Goal: Task Accomplishment & Management: Manage account settings

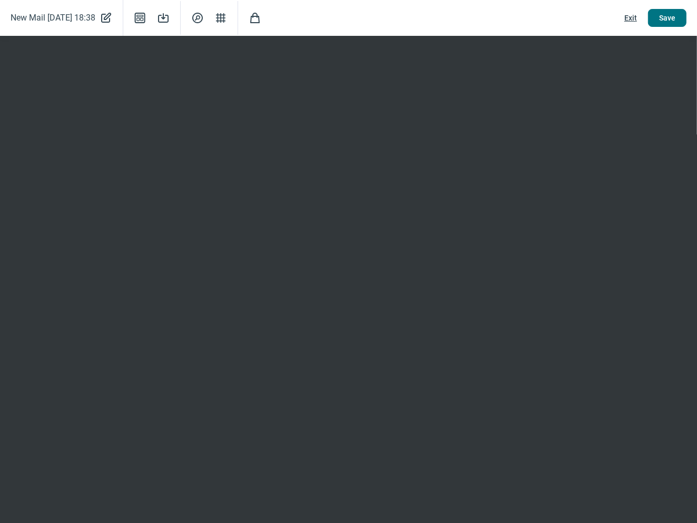
click at [671, 17] on span "Save" at bounding box center [667, 17] width 16 height 17
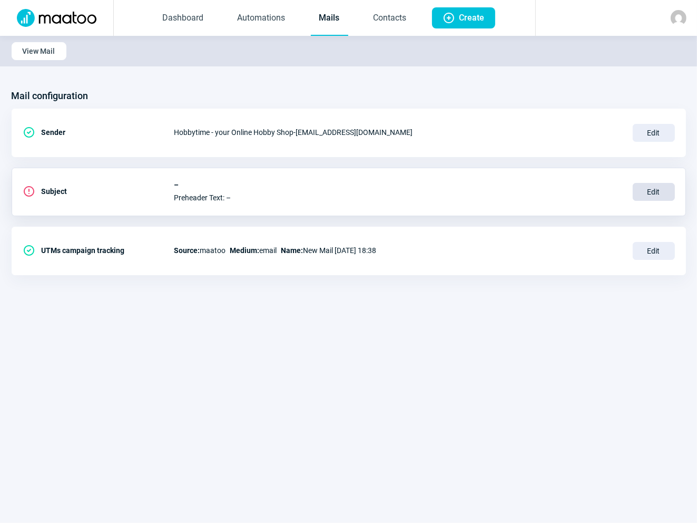
click at [658, 190] on span "Edit" at bounding box center [654, 192] width 42 height 18
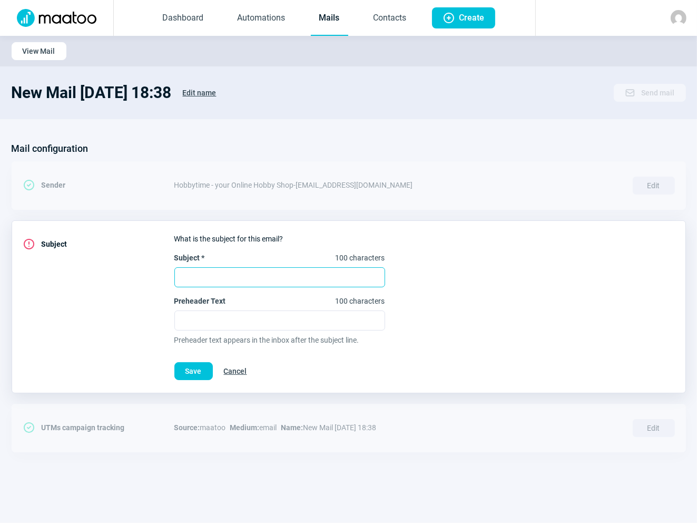
click at [212, 270] on input "Subject * 100 characters" at bounding box center [279, 277] width 211 height 20
paste input "Week-end RC en promo – jusqu’à -50% 🚀"
click at [181, 273] on input "Week-end RC en promo – jusqu’à -50% 🚀" at bounding box center [279, 277] width 211 height 20
paste input "RC Weekend Deals – bis zu -50% 🚀"
type input "RC Weekend Deals – bis zu -50% 🚀 - Week-end RC en promo – jusqu’à -50% 🚀"
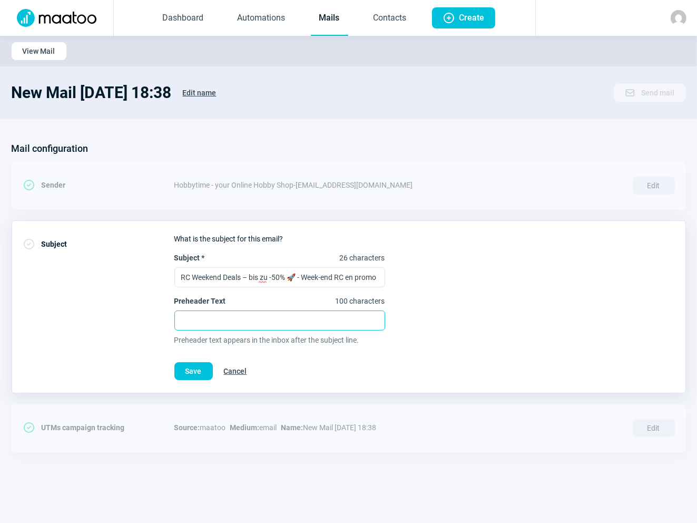
click at [207, 318] on input "Preheader Text 100 characters" at bounding box center [279, 320] width 211 height 20
paste input "Exklusive RC-Angebote in der [GEOGRAPHIC_DATA]: Surpass & mehr, nur dieses Woch…"
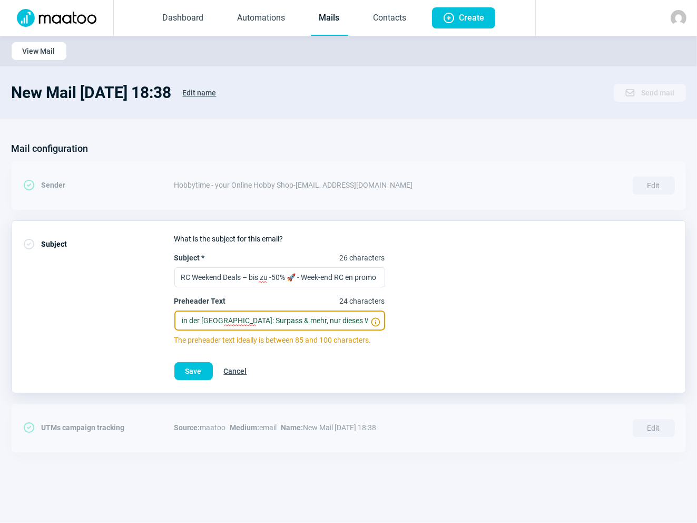
scroll to position [0, 75]
type input "Exklusive RC-Angebote in der [GEOGRAPHIC_DATA]: Surpass & mehr, nur dieses Woch…"
click at [191, 367] on span "Save" at bounding box center [193, 371] width 16 height 17
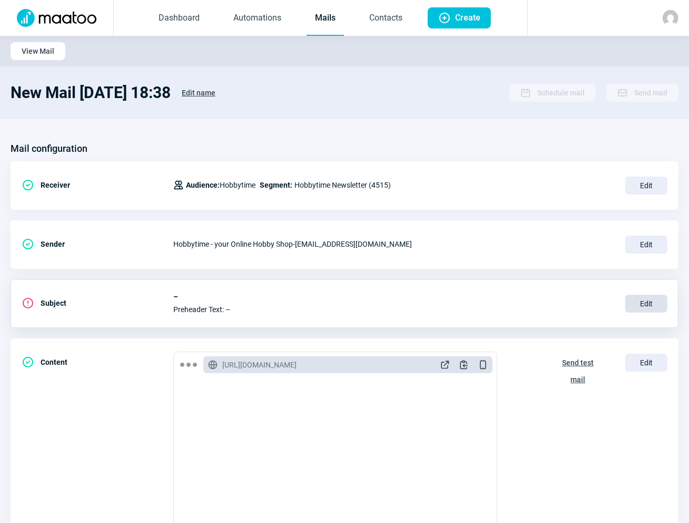
click at [638, 299] on span "Edit" at bounding box center [646, 304] width 42 height 18
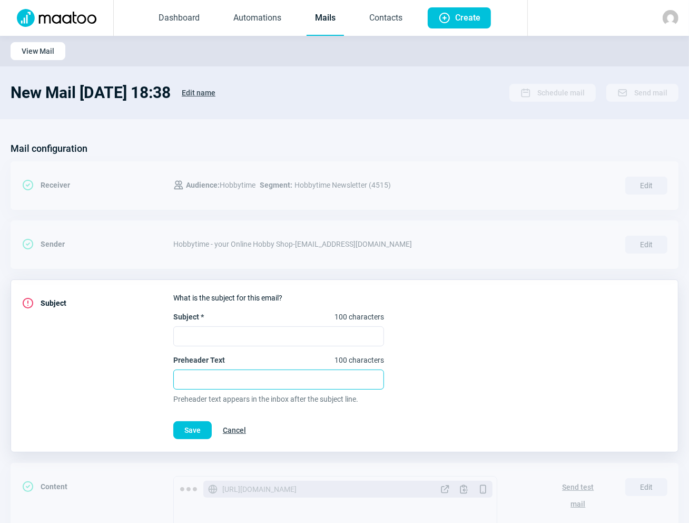
click at [211, 377] on input "Preheader Text 100 characters" at bounding box center [278, 379] width 211 height 20
paste input "Exklusive RC-Angebote in der [GEOGRAPHIC_DATA]: Surpass & mehr, nur dieses Woch…"
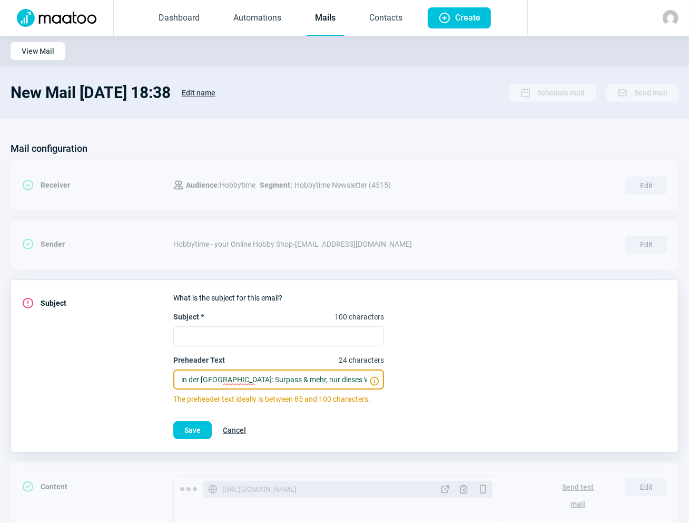
scroll to position [0, 75]
type input "Exklusive RC-Angebote in der [GEOGRAPHIC_DATA]: Surpass & mehr, nur dieses Woch…"
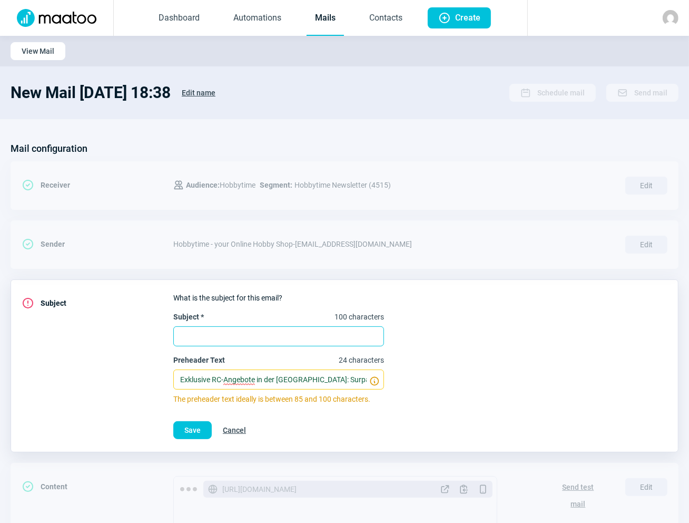
click at [197, 334] on input "Subject * 100 characters" at bounding box center [278, 336] width 211 height 20
paste input "Week-end RC en promo – jusqu’à -50% 🚀"
click at [360, 334] on input "Week-end RC en promo – jusqu’à -50% 🚀" at bounding box center [278, 336] width 211 height 20
paste input "RC Weekend Deals – bis zu -50% 🚀"
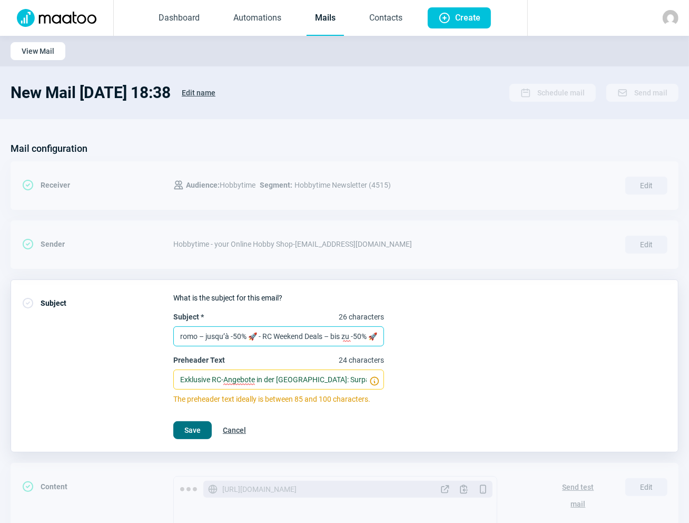
type input "Week-end RC en promo – jusqu’à -50% 🚀 - RC Weekend Deals – bis zu -50% 🚀"
click at [193, 423] on span "Save" at bounding box center [192, 430] width 16 height 17
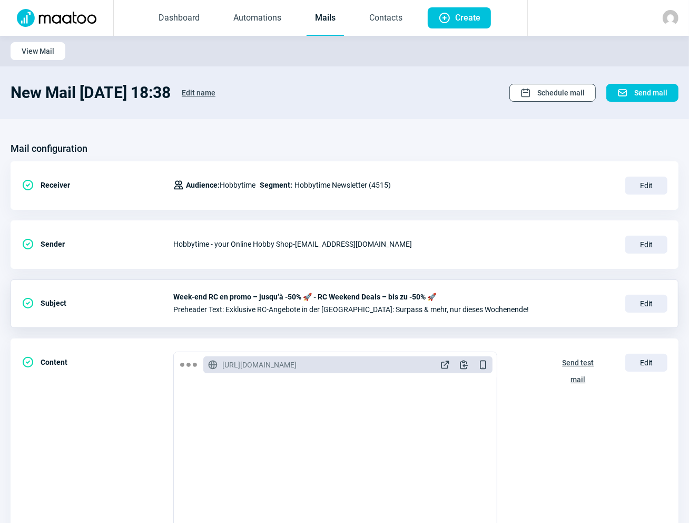
click at [554, 93] on span "Schedule mail" at bounding box center [560, 92] width 47 height 17
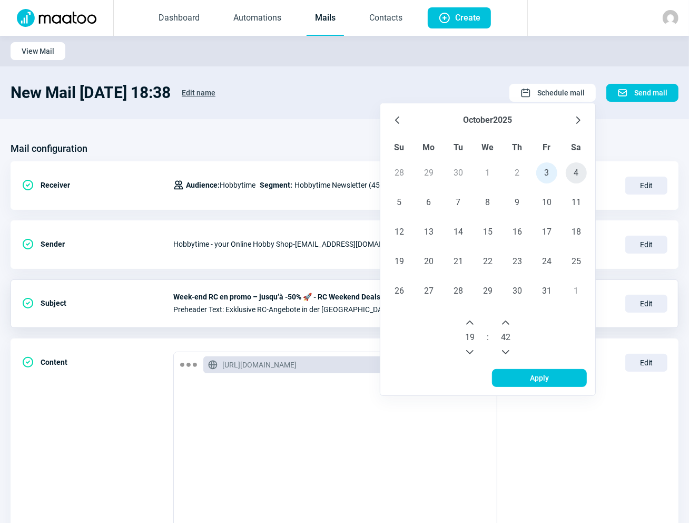
click at [575, 172] on span "4" at bounding box center [576, 172] width 21 height 21
click at [472, 320] on icon "Next Hour" at bounding box center [469, 322] width 7 height 4
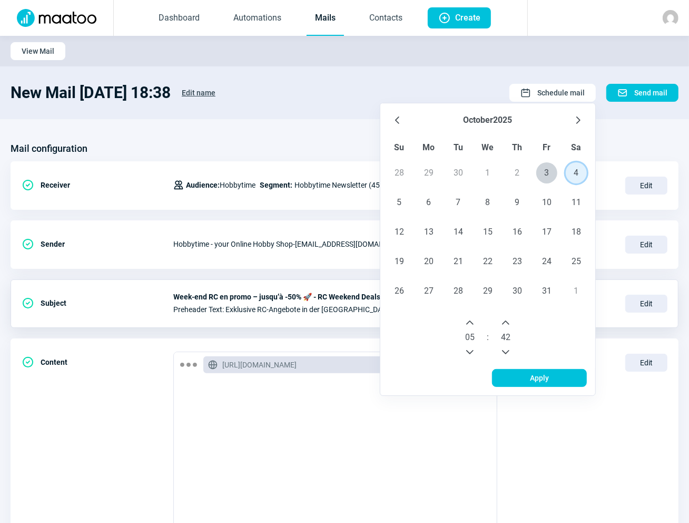
click at [473, 320] on icon "Next Hour" at bounding box center [470, 322] width 8 height 8
click at [469, 321] on icon "Next Hour" at bounding box center [469, 322] width 7 height 4
click at [468, 316] on button "Next Hour" at bounding box center [470, 322] width 17 height 17
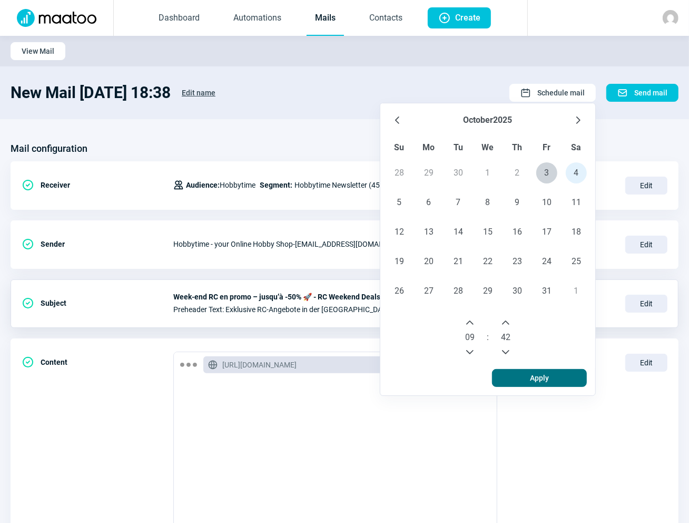
click at [540, 377] on span "Apply" at bounding box center [539, 377] width 19 height 17
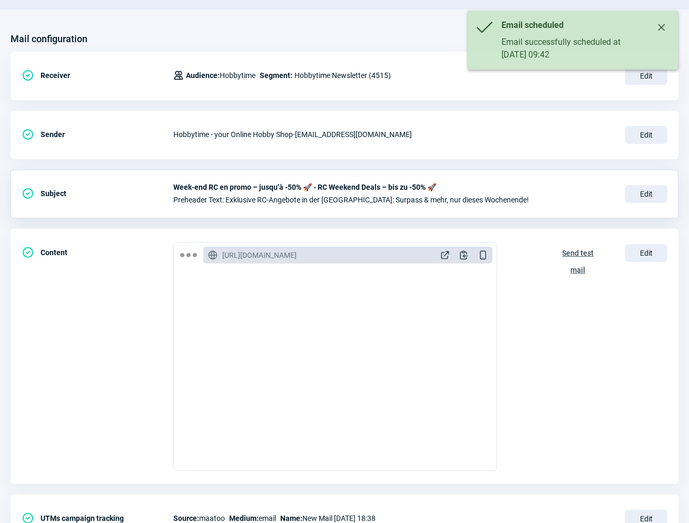
scroll to position [155, 0]
